Goal: Navigation & Orientation: Find specific page/section

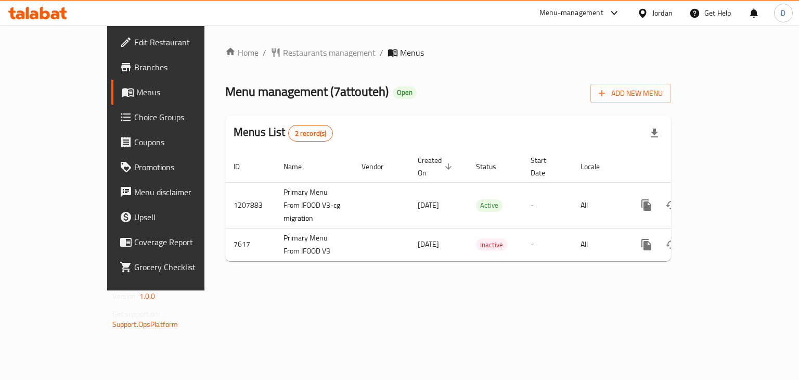
click at [659, 17] on div "Jordan" at bounding box center [662, 12] width 20 height 11
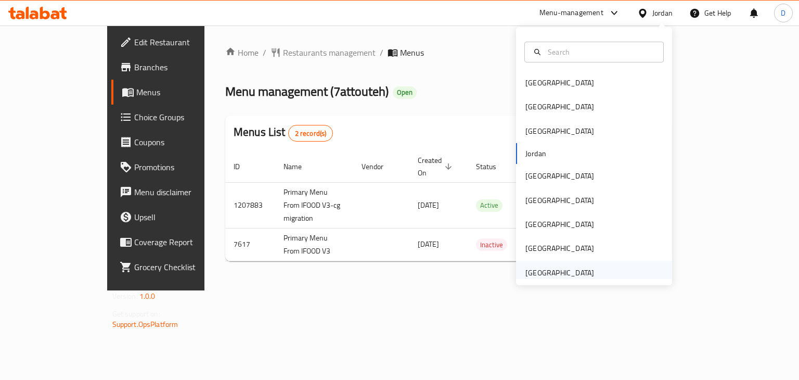
click at [581, 275] on div "[GEOGRAPHIC_DATA]" at bounding box center [559, 272] width 69 height 11
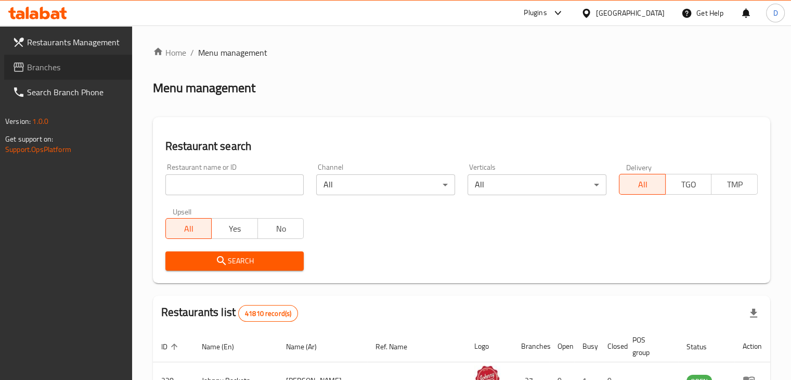
click at [61, 61] on span "Branches" at bounding box center [75, 67] width 97 height 12
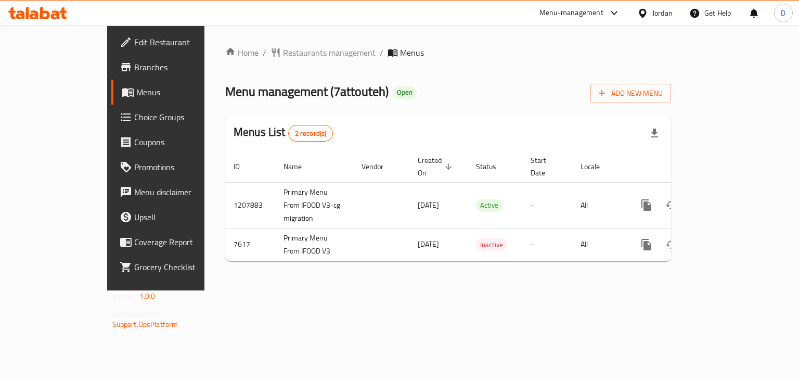
click at [647, 15] on div at bounding box center [644, 12] width 15 height 11
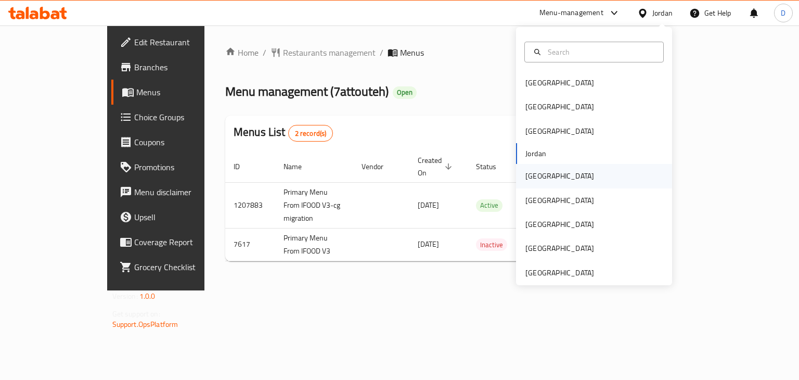
click at [566, 177] on div "[GEOGRAPHIC_DATA]" at bounding box center [594, 176] width 156 height 24
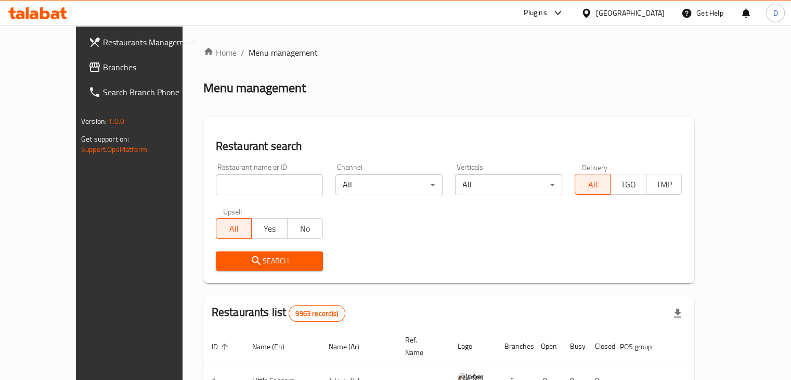
click at [103, 61] on span "Branches" at bounding box center [151, 67] width 97 height 12
